Goal: Task Accomplishment & Management: Manage account settings

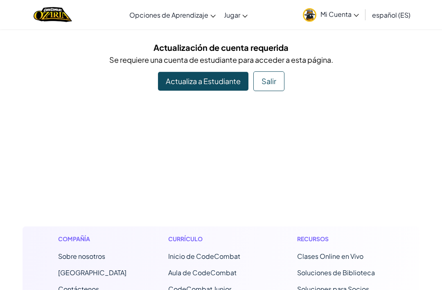
click at [184, 65] on p "Se requiere una cuenta de estudiante para acceder a esta página." at bounding box center [221, 60] width 385 height 12
click at [194, 84] on link "Actualiza a Estudiante" at bounding box center [203, 81] width 91 height 19
click at [258, 82] on button "Salir" at bounding box center [269, 81] width 31 height 20
